Goal: Task Accomplishment & Management: Manage account settings

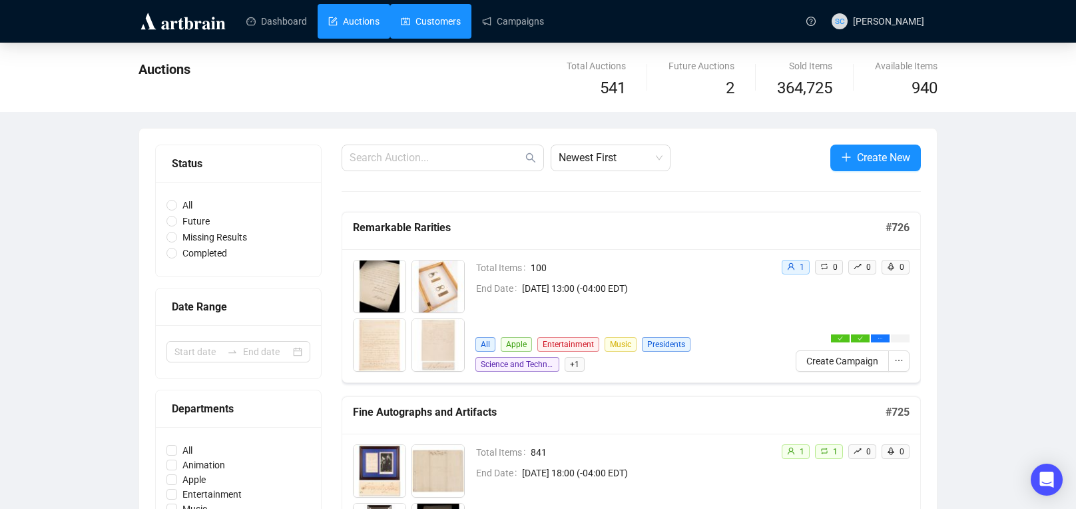
click at [435, 25] on link "Customers" at bounding box center [431, 21] width 60 height 35
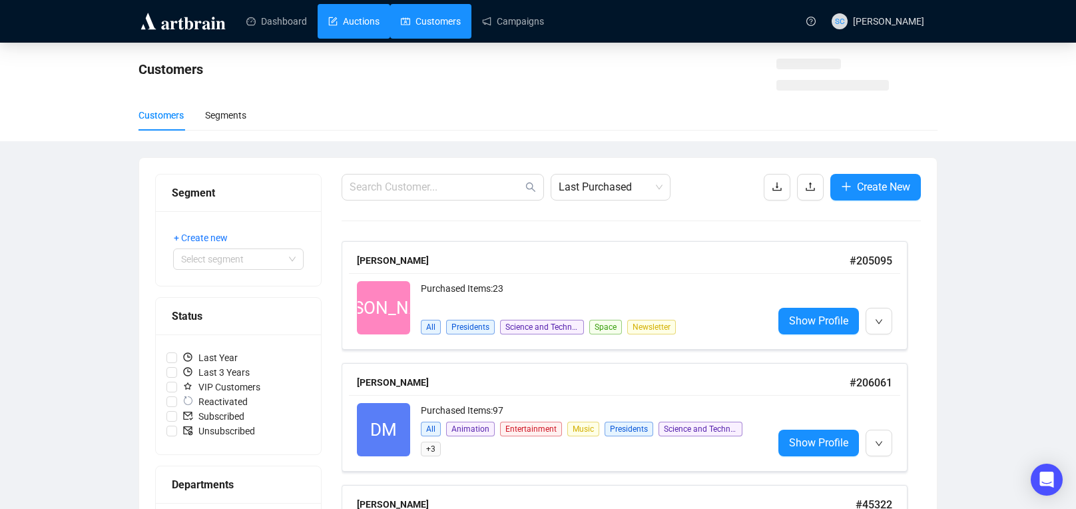
click at [370, 10] on link "Auctions" at bounding box center [353, 21] width 51 height 35
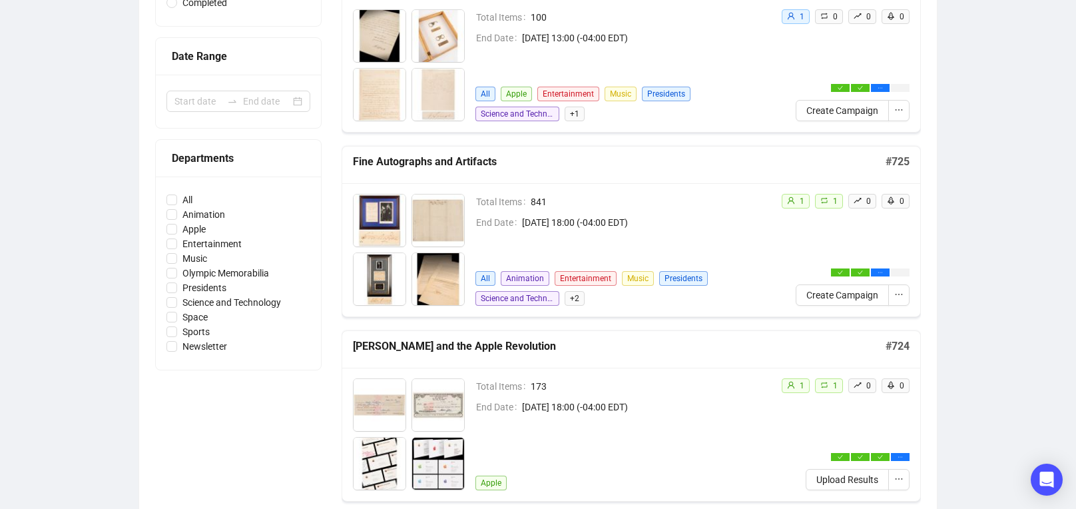
scroll to position [324, 0]
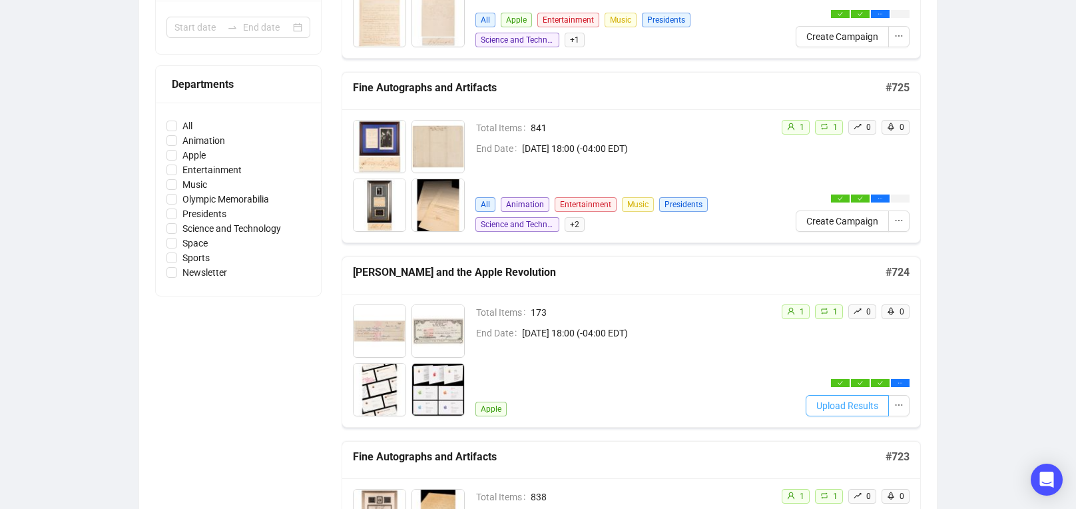
click at [847, 404] on span "Upload Results" at bounding box center [847, 405] width 62 height 15
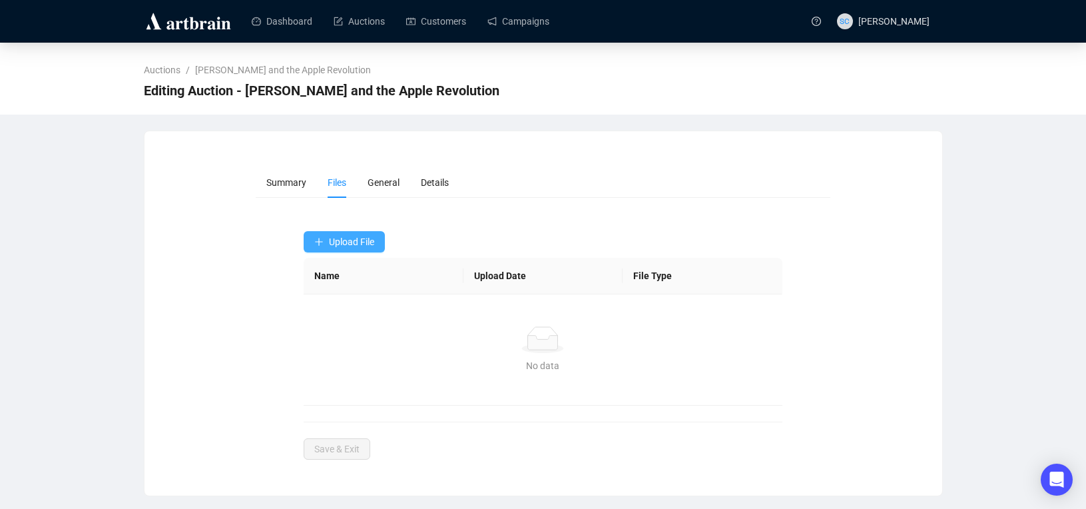
click at [370, 236] on span "Upload File" at bounding box center [351, 241] width 45 height 11
click at [360, 294] on span "Results" at bounding box center [345, 295] width 63 height 15
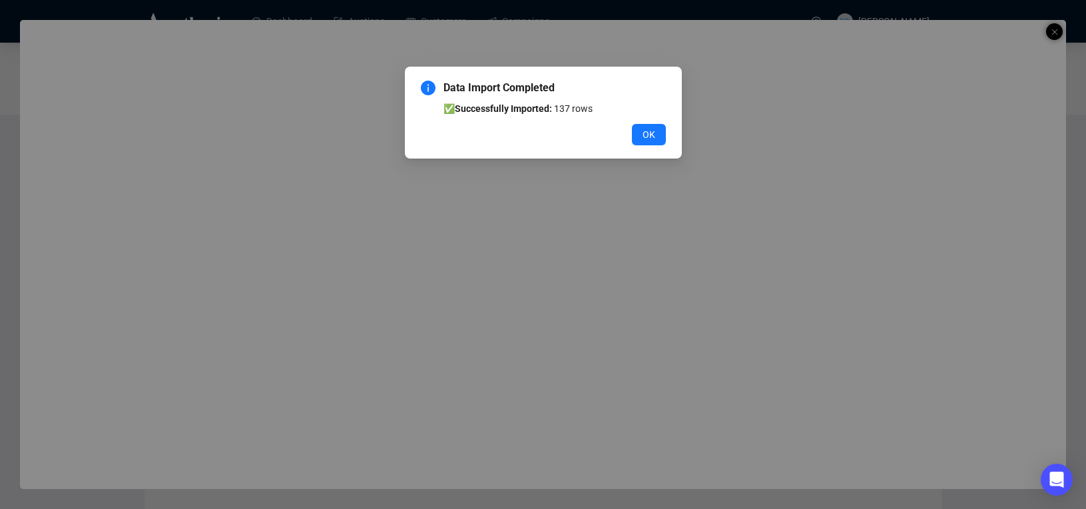
click at [638, 132] on button "OK" at bounding box center [649, 134] width 34 height 21
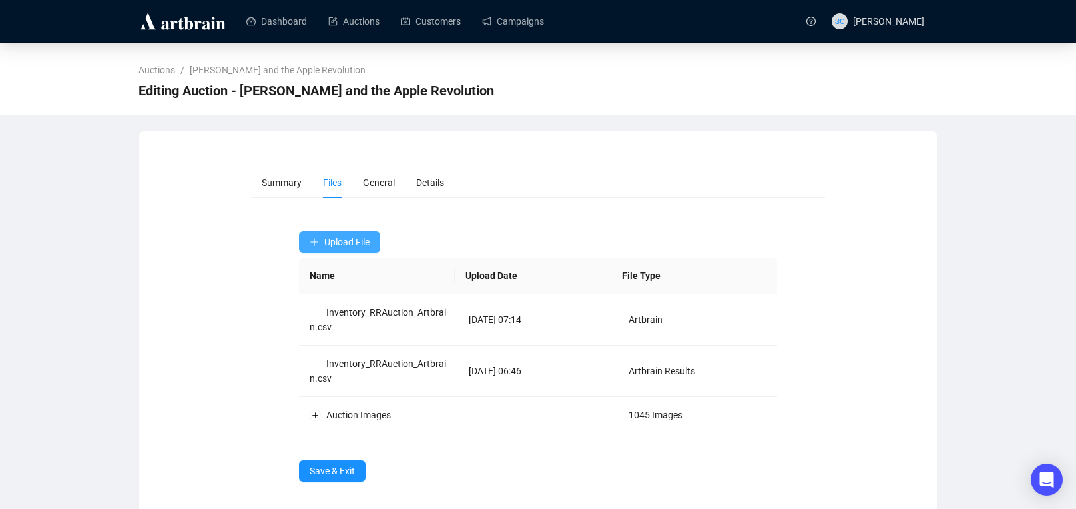
click at [321, 247] on button "Upload File" at bounding box center [339, 241] width 81 height 21
click at [325, 312] on span "Bids" at bounding box center [341, 316] width 63 height 15
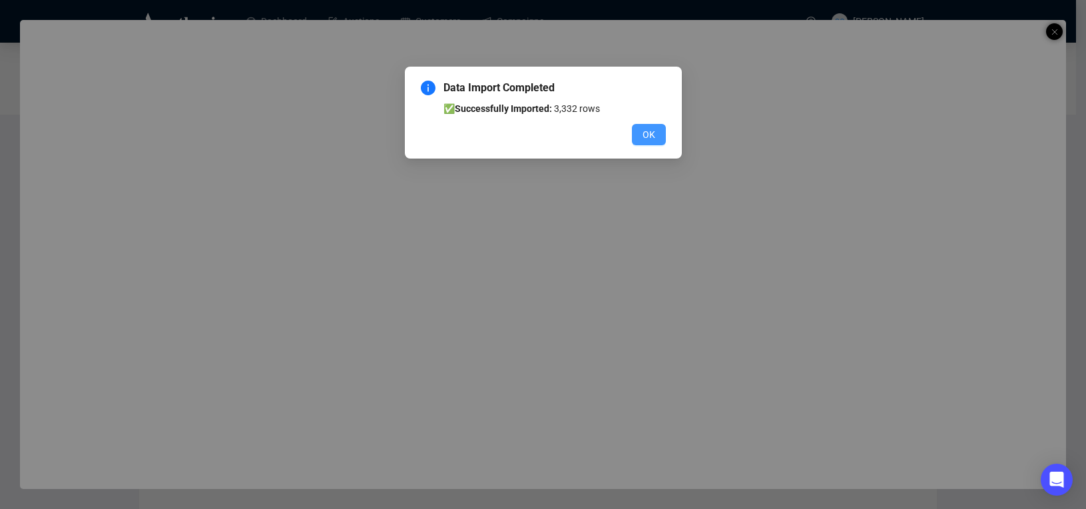
click at [654, 143] on button "OK" at bounding box center [649, 134] width 34 height 21
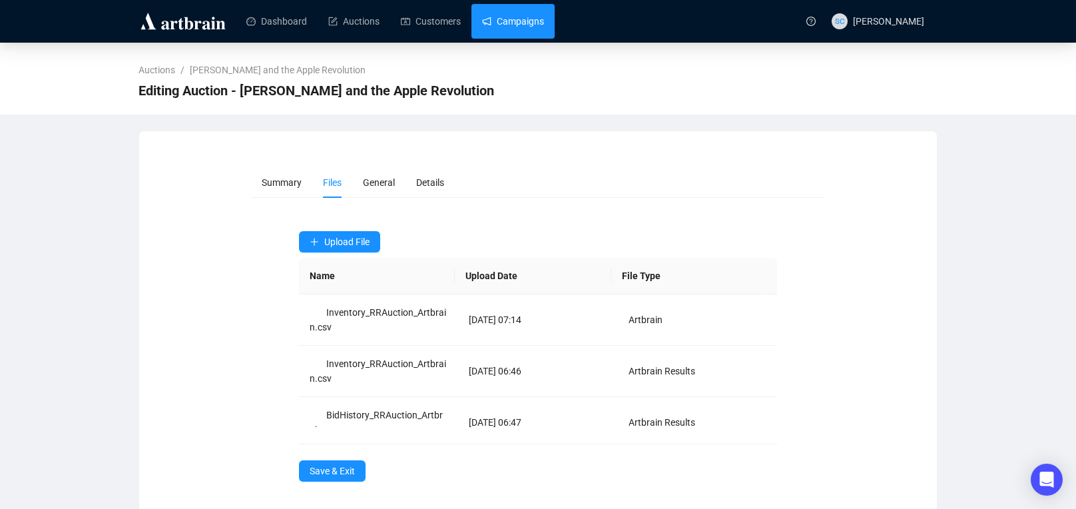
click at [520, 25] on link "Campaigns" at bounding box center [513, 21] width 62 height 35
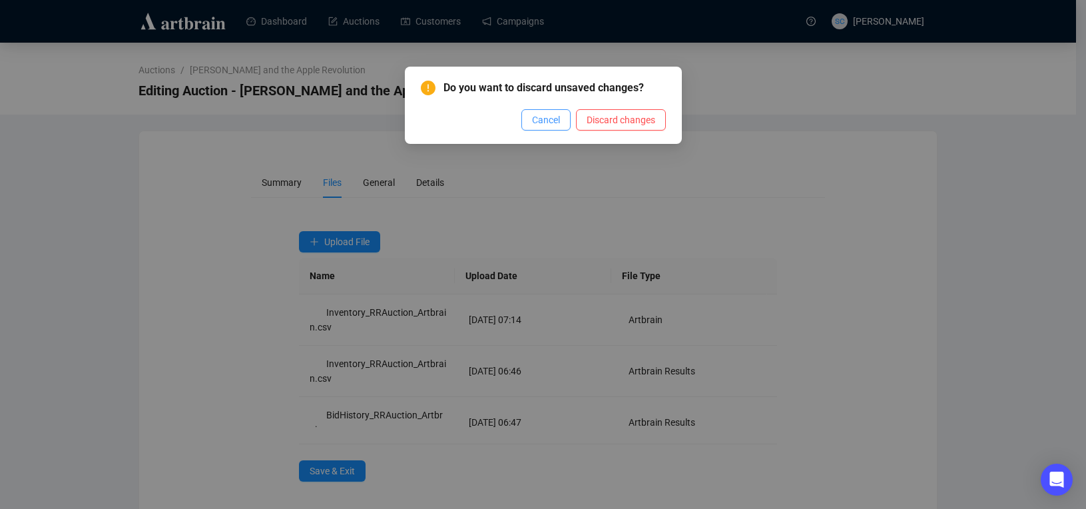
click at [539, 120] on span "Cancel" at bounding box center [546, 119] width 28 height 15
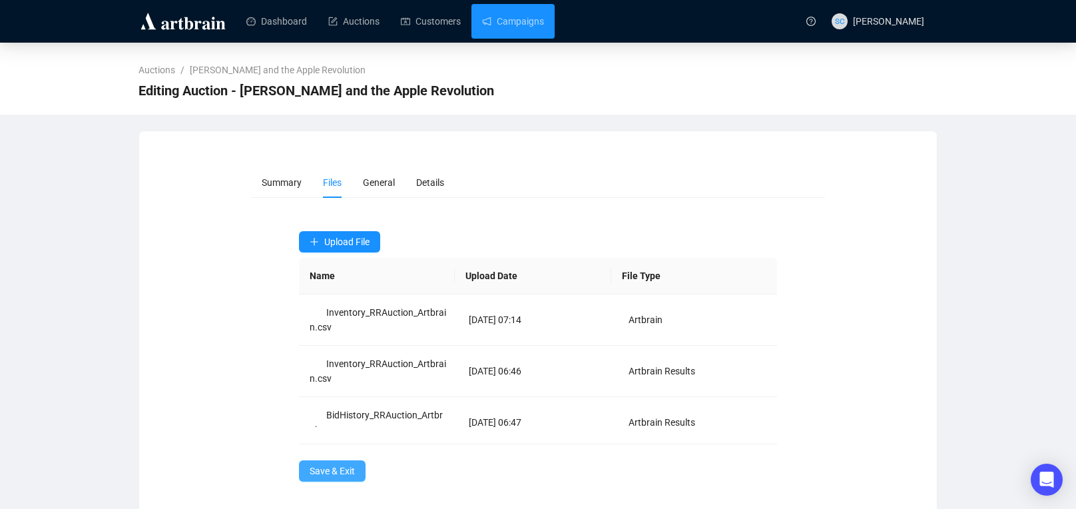
click at [322, 467] on span "Save & Exit" at bounding box center [332, 470] width 45 height 15
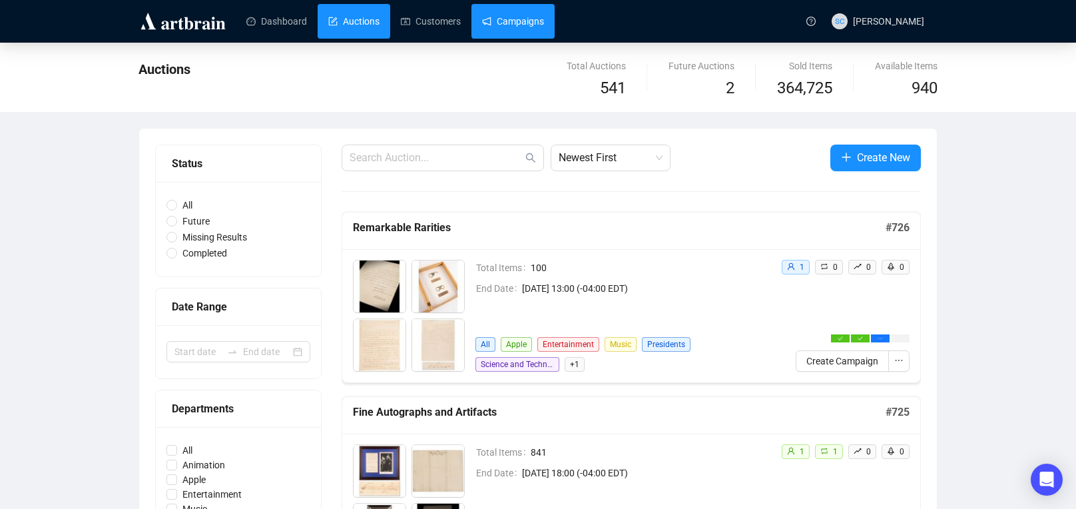
click at [542, 17] on link "Campaigns" at bounding box center [513, 21] width 62 height 35
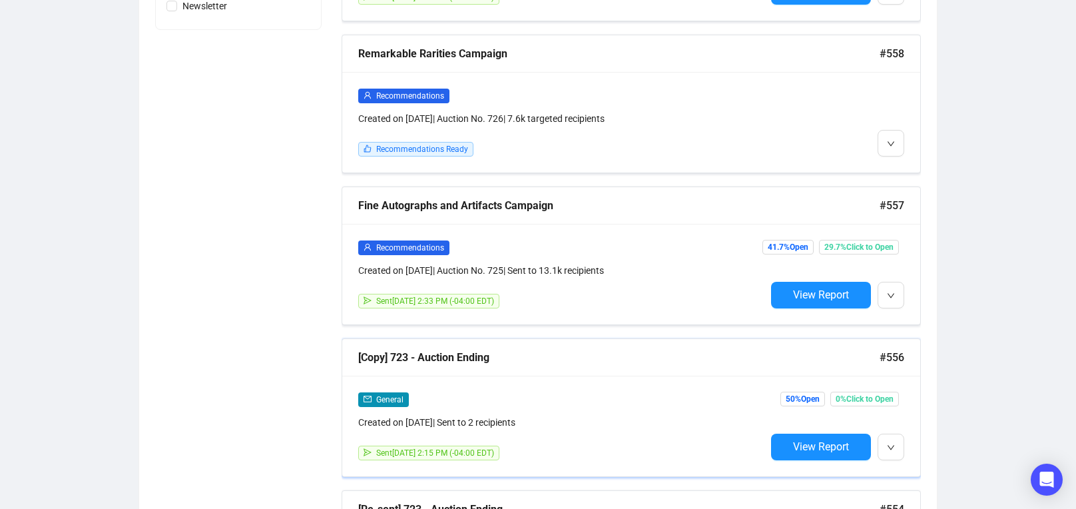
scroll to position [677, 0]
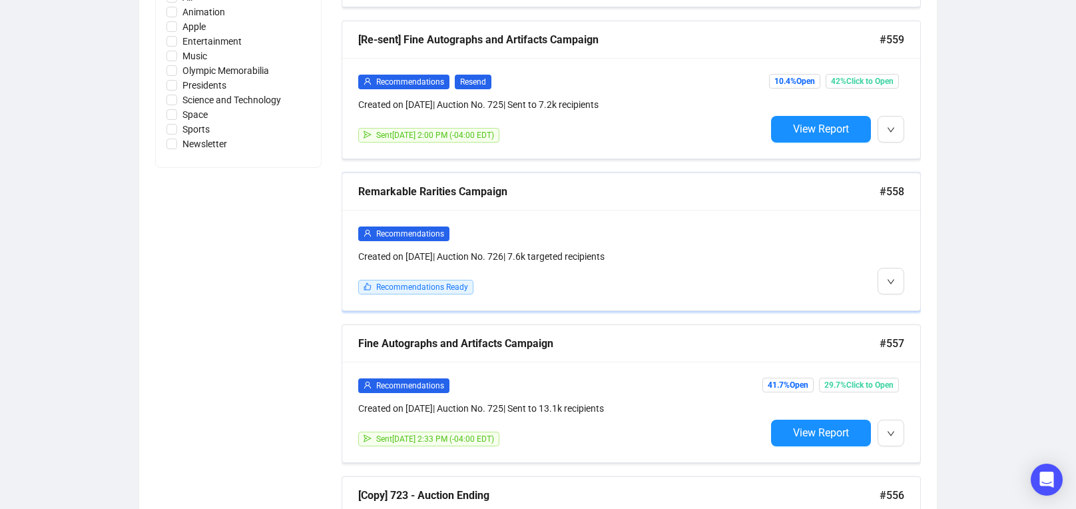
click at [643, 236] on div "Recommendations" at bounding box center [561, 233] width 407 height 15
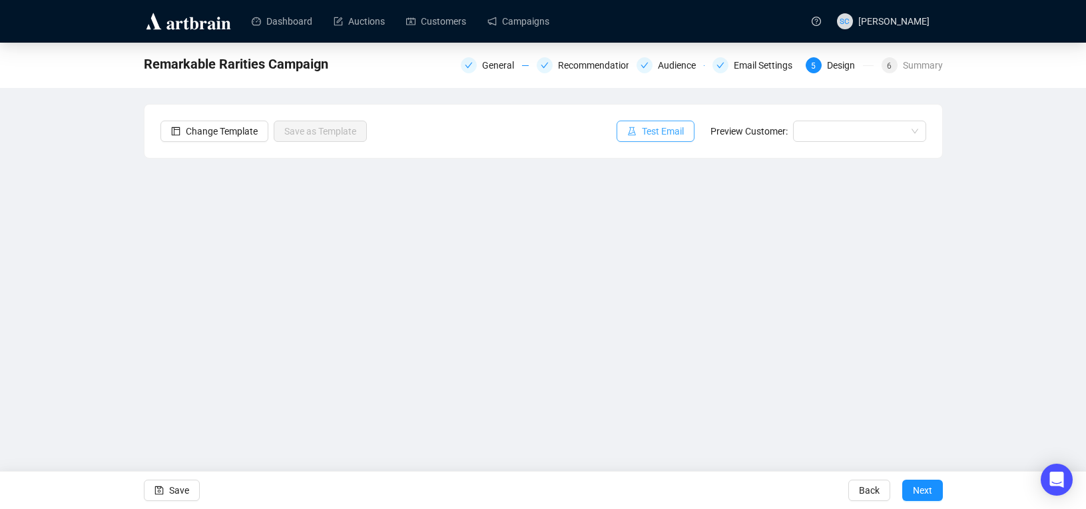
click at [667, 135] on span "Test Email" at bounding box center [663, 131] width 42 height 15
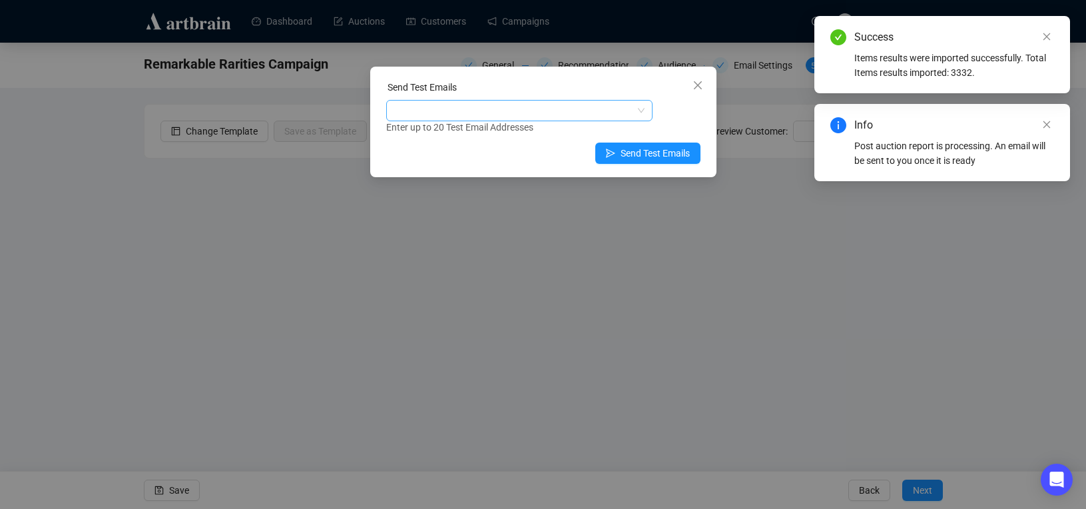
click at [580, 115] on div at bounding box center [512, 110] width 247 height 19
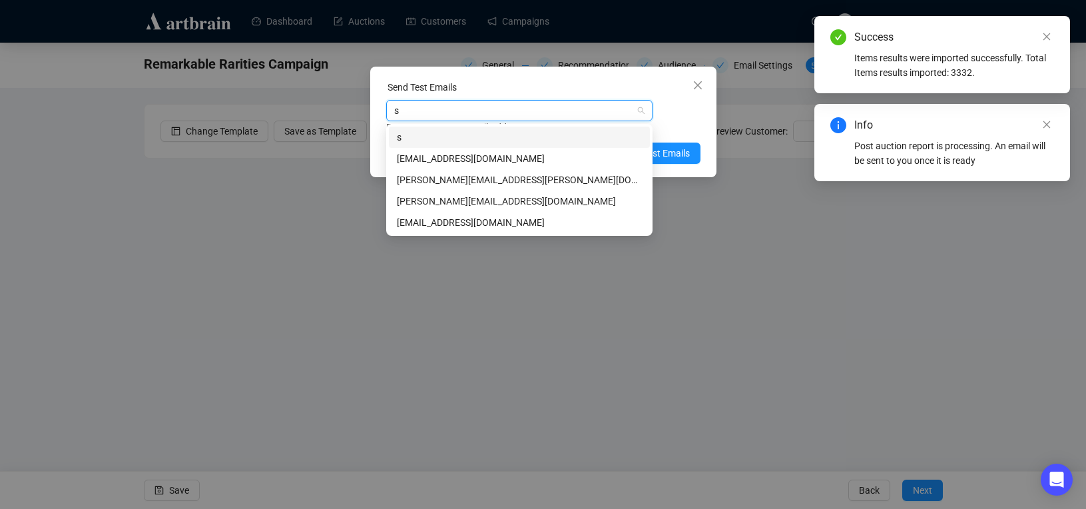
type input "sa"
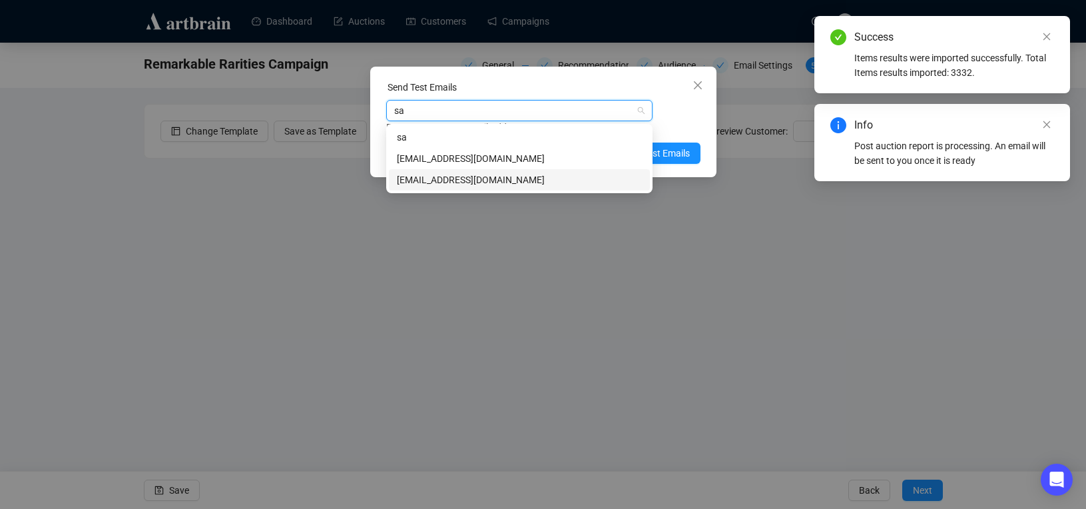
click at [519, 183] on div "[EMAIL_ADDRESS][DOMAIN_NAME]" at bounding box center [519, 179] width 245 height 15
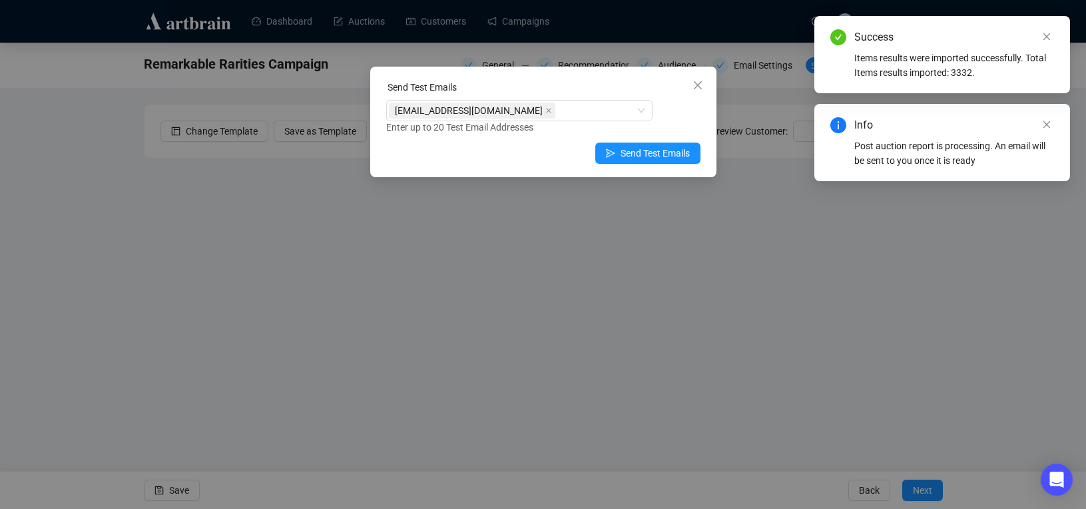
click at [687, 132] on div "Enter up to 20 Test Email Addresses" at bounding box center [543, 127] width 314 height 15
click at [683, 149] on span "Send Test Emails" at bounding box center [654, 153] width 69 height 15
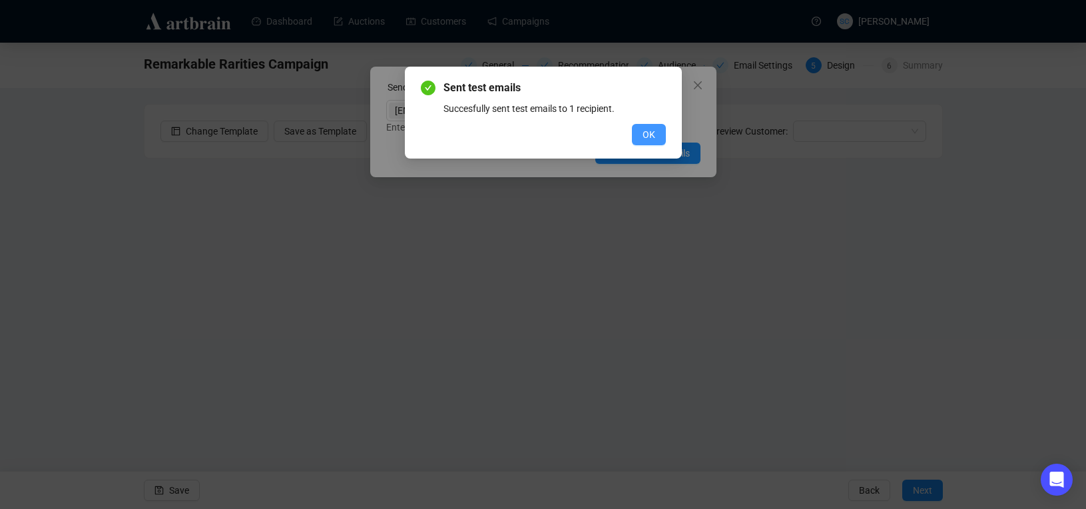
click at [648, 137] on span "OK" at bounding box center [648, 134] width 13 height 15
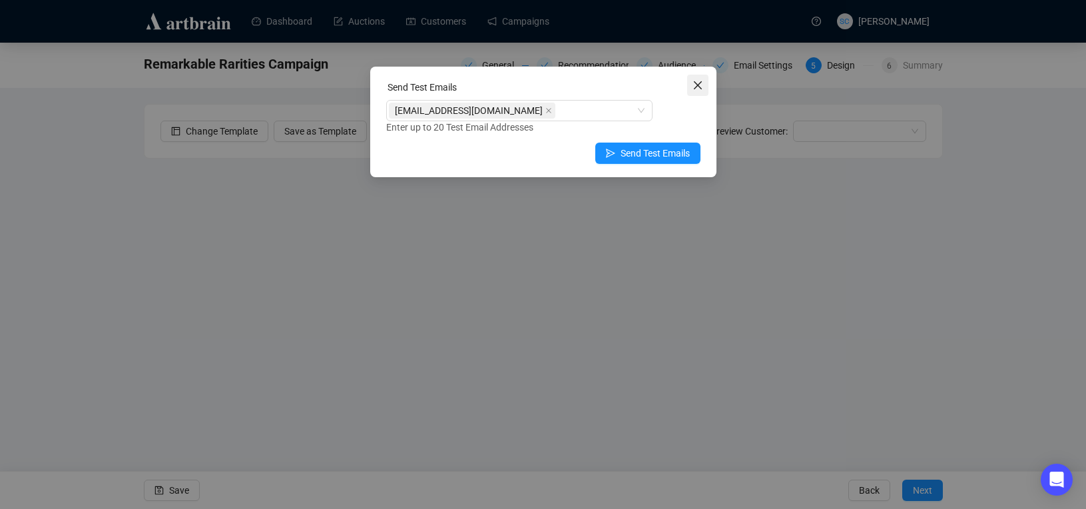
click at [693, 88] on icon "close" at bounding box center [697, 85] width 11 height 11
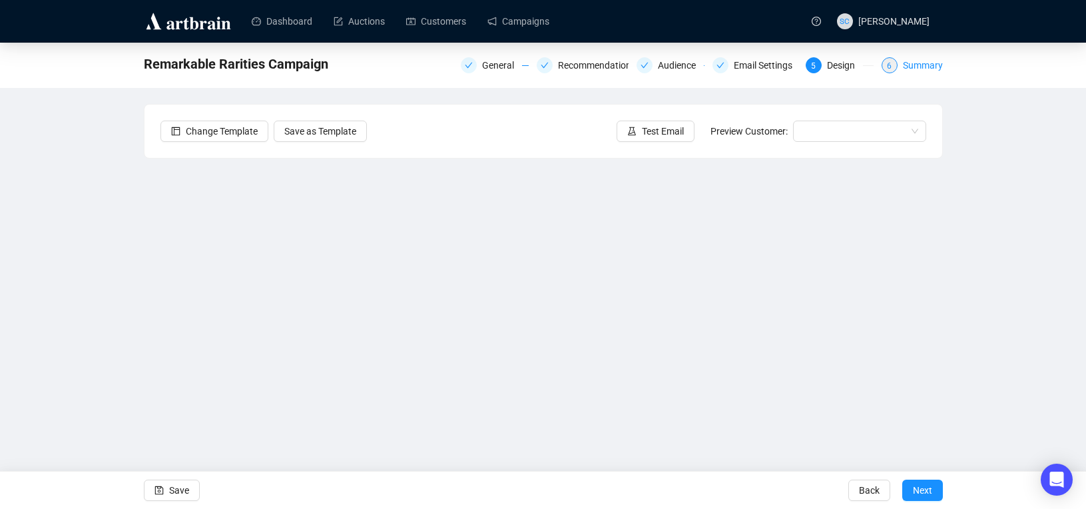
click at [927, 63] on div "Summary" at bounding box center [923, 65] width 40 height 16
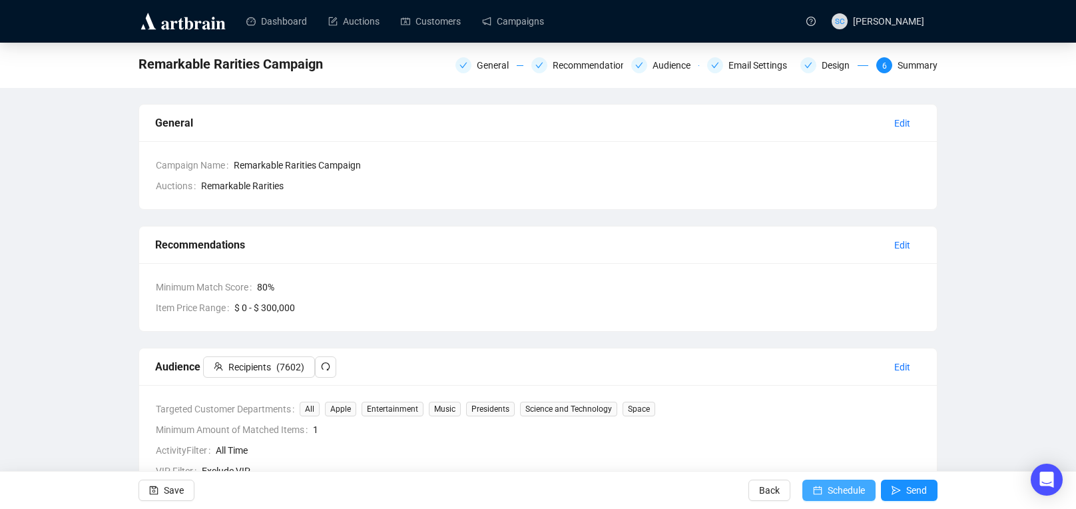
click at [838, 492] on span "Schedule" at bounding box center [845, 489] width 37 height 37
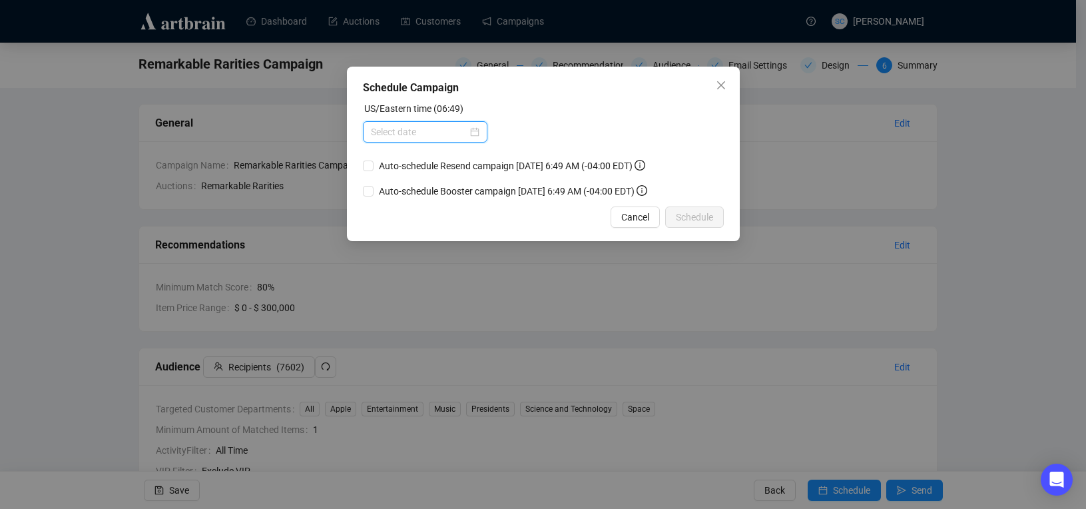
click at [418, 134] on input at bounding box center [419, 131] width 97 height 15
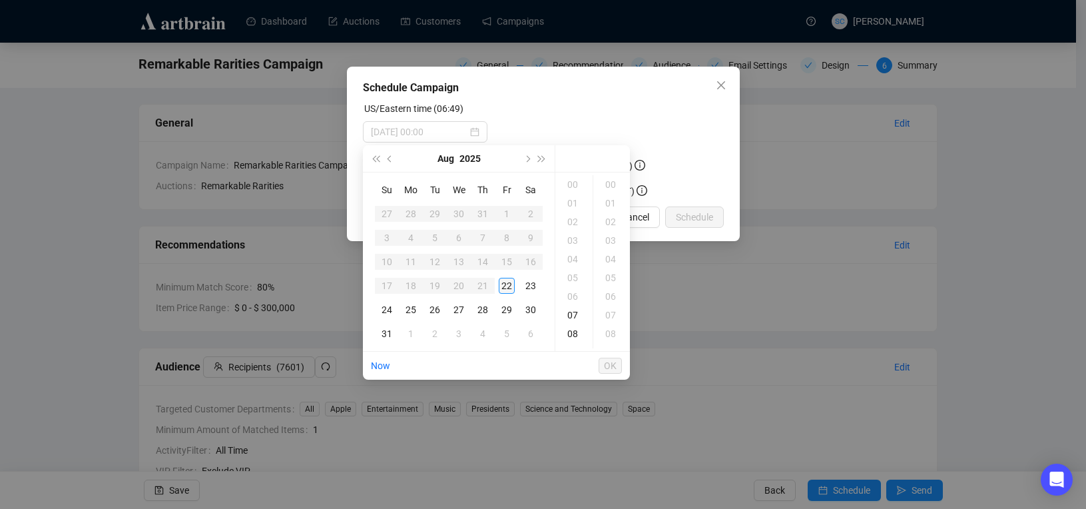
click at [513, 288] on div "22" at bounding box center [507, 286] width 16 height 16
click at [570, 301] on div "14" at bounding box center [574, 299] width 32 height 19
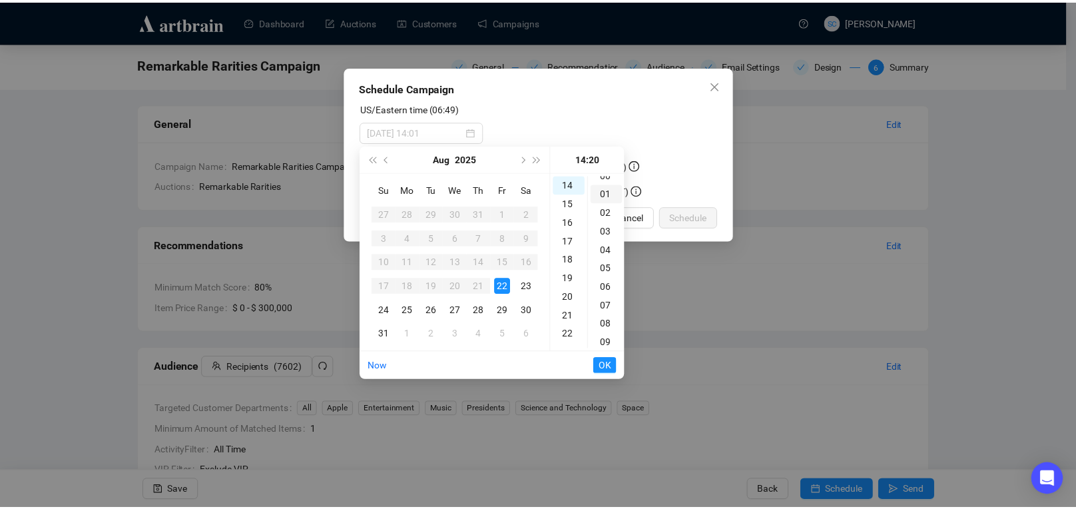
scroll to position [0, 0]
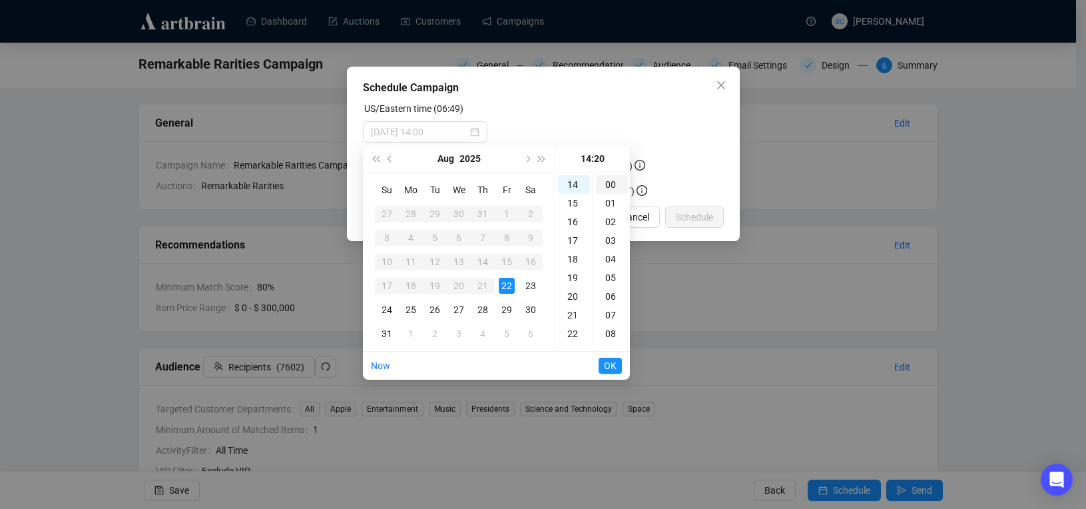
click at [609, 187] on div "00" at bounding box center [612, 184] width 32 height 19
type input "[DATE] 14:00"
click at [612, 365] on span "OK" at bounding box center [610, 365] width 13 height 25
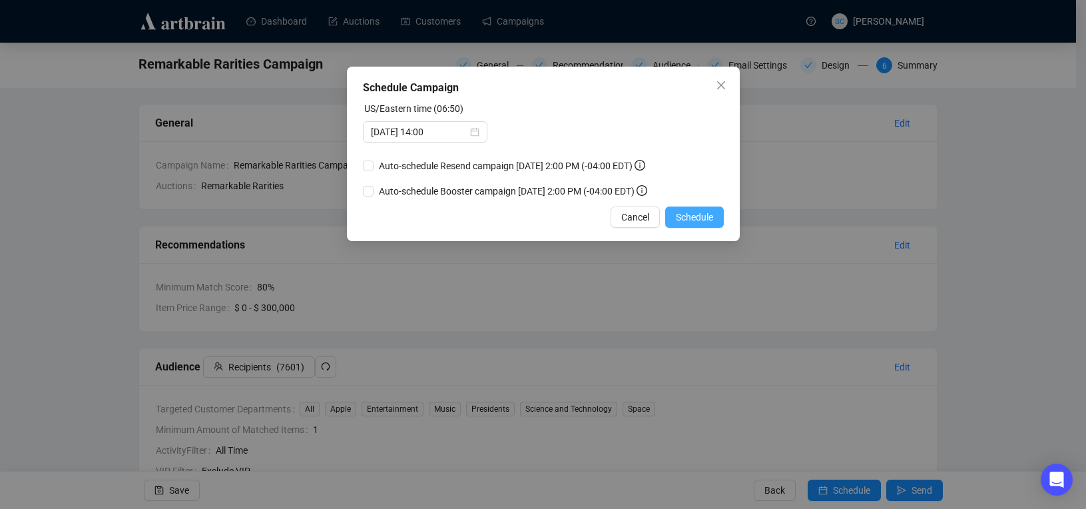
click at [703, 220] on span "Schedule" at bounding box center [694, 217] width 37 height 15
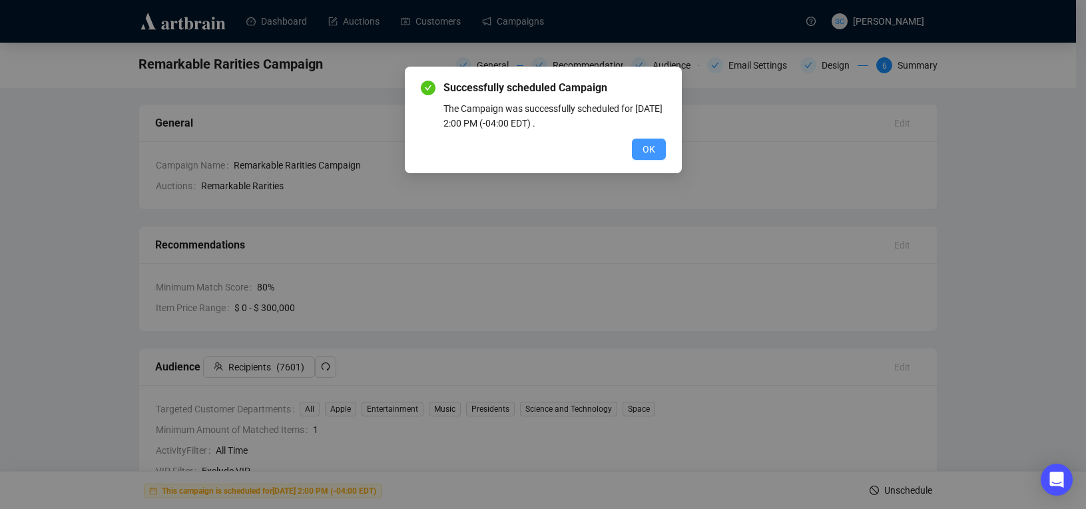
click at [648, 146] on span "OK" at bounding box center [648, 149] width 13 height 15
